Goal: Information Seeking & Learning: Understand process/instructions

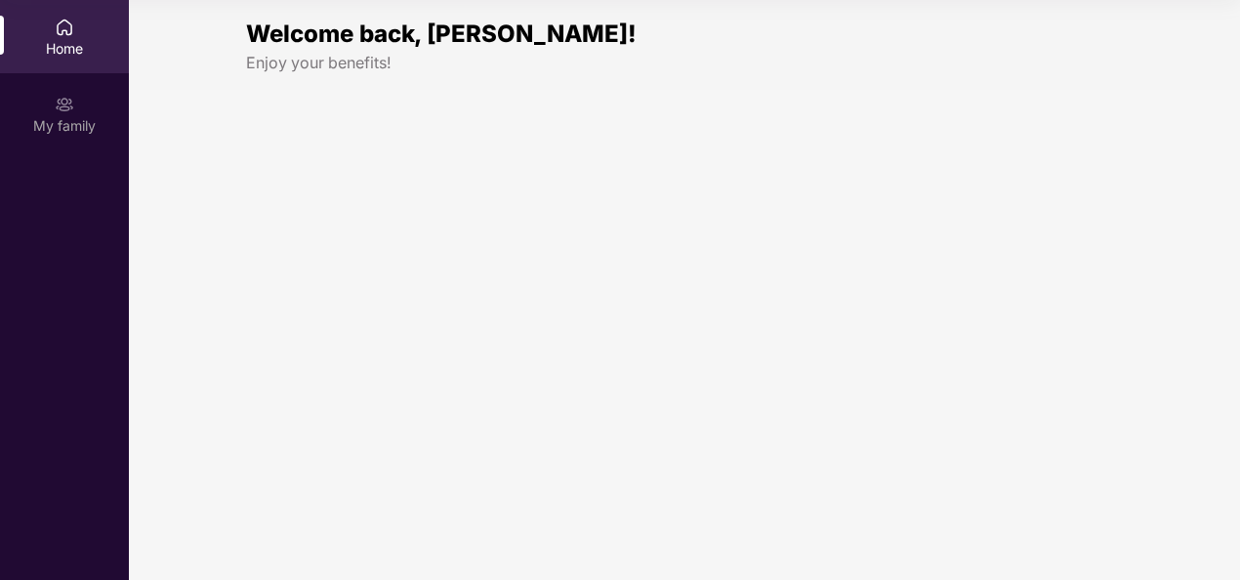
scroll to position [109, 0]
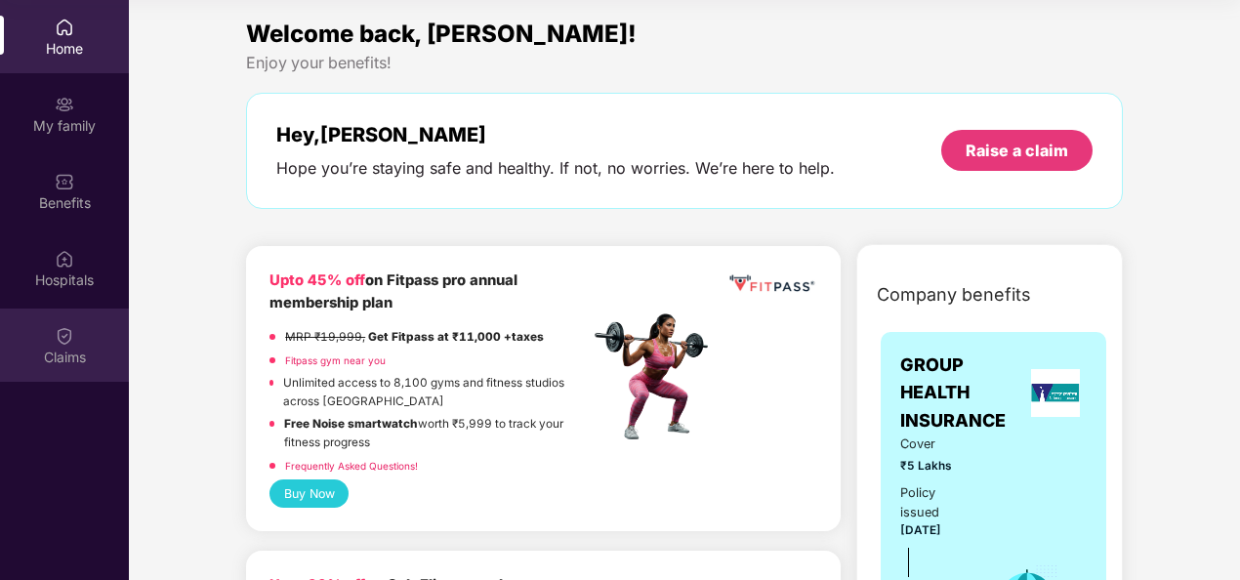
click at [85, 324] on div "Claims" at bounding box center [64, 345] width 129 height 73
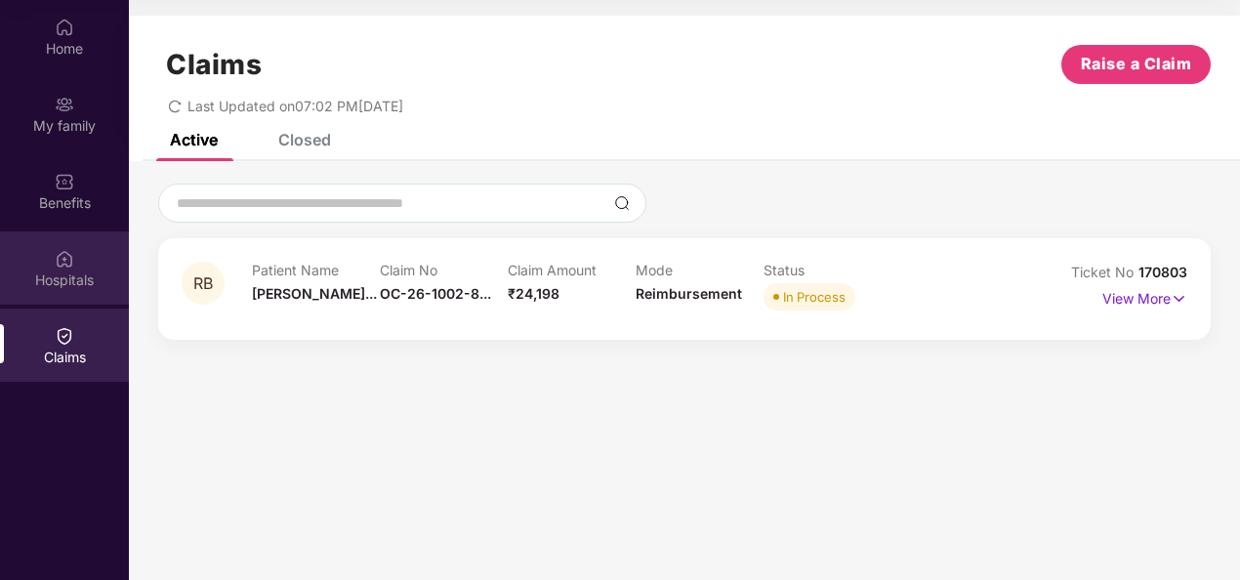
click at [27, 265] on div "Hospitals" at bounding box center [64, 267] width 129 height 73
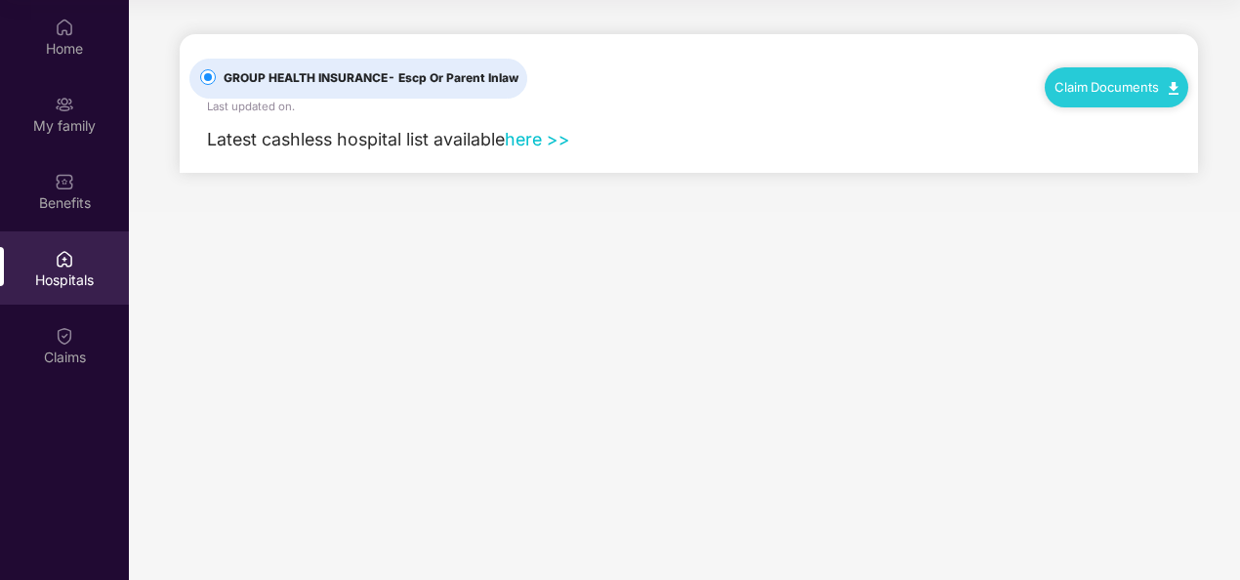
click at [544, 136] on link "here >>" at bounding box center [537, 139] width 65 height 21
click at [1103, 86] on link "Claim Documents" at bounding box center [1117, 87] width 124 height 16
click at [1171, 160] on link "Claim Process" at bounding box center [1125, 161] width 127 height 42
